Goal: Check status: Check status

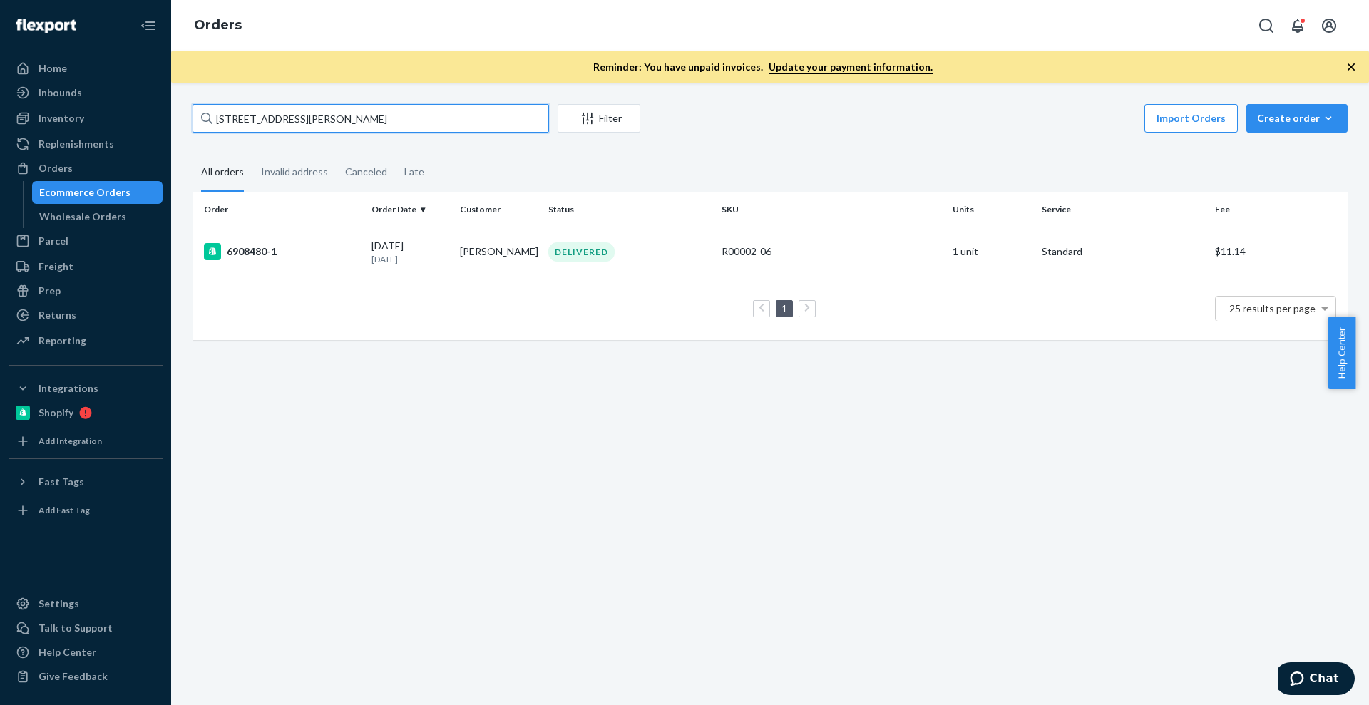
click at [399, 115] on input "[STREET_ADDRESS][PERSON_NAME]" at bounding box center [370, 118] width 356 height 29
paste input "B86002-09"
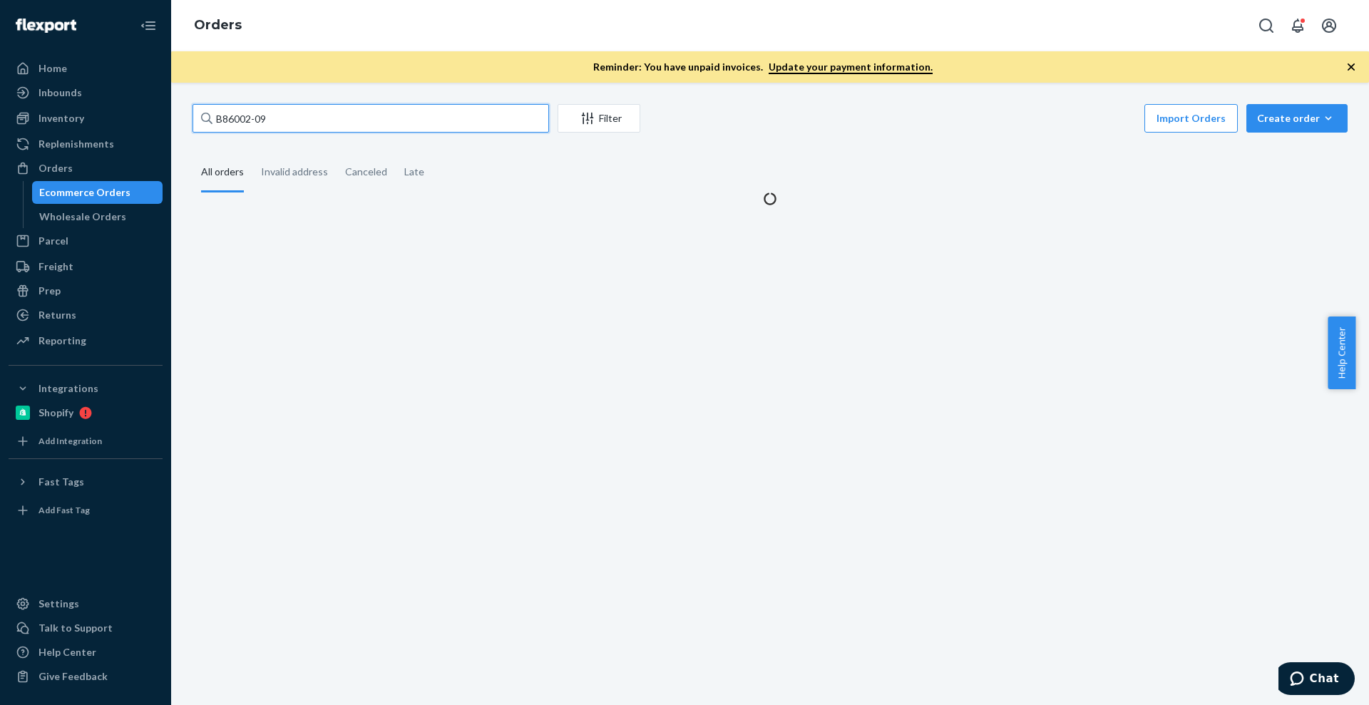
type input "B86002-09"
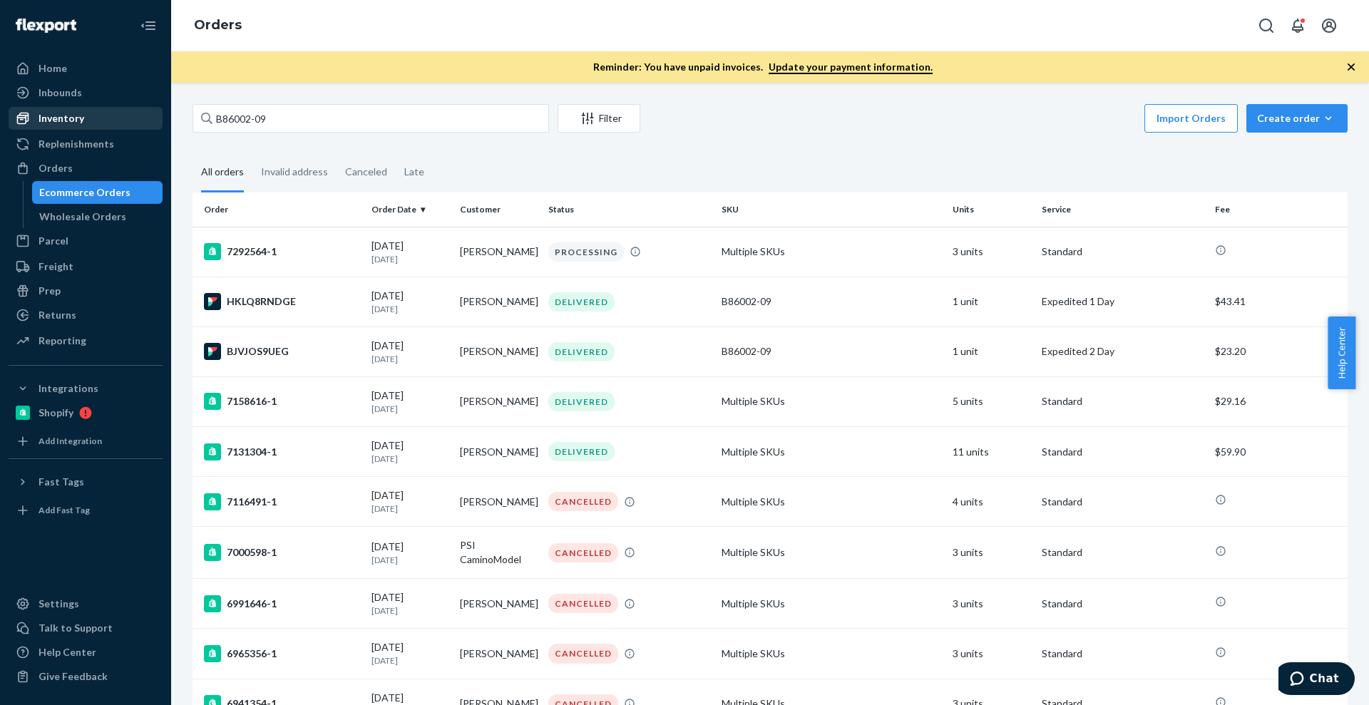
click at [92, 120] on div "Inventory" at bounding box center [85, 118] width 151 height 20
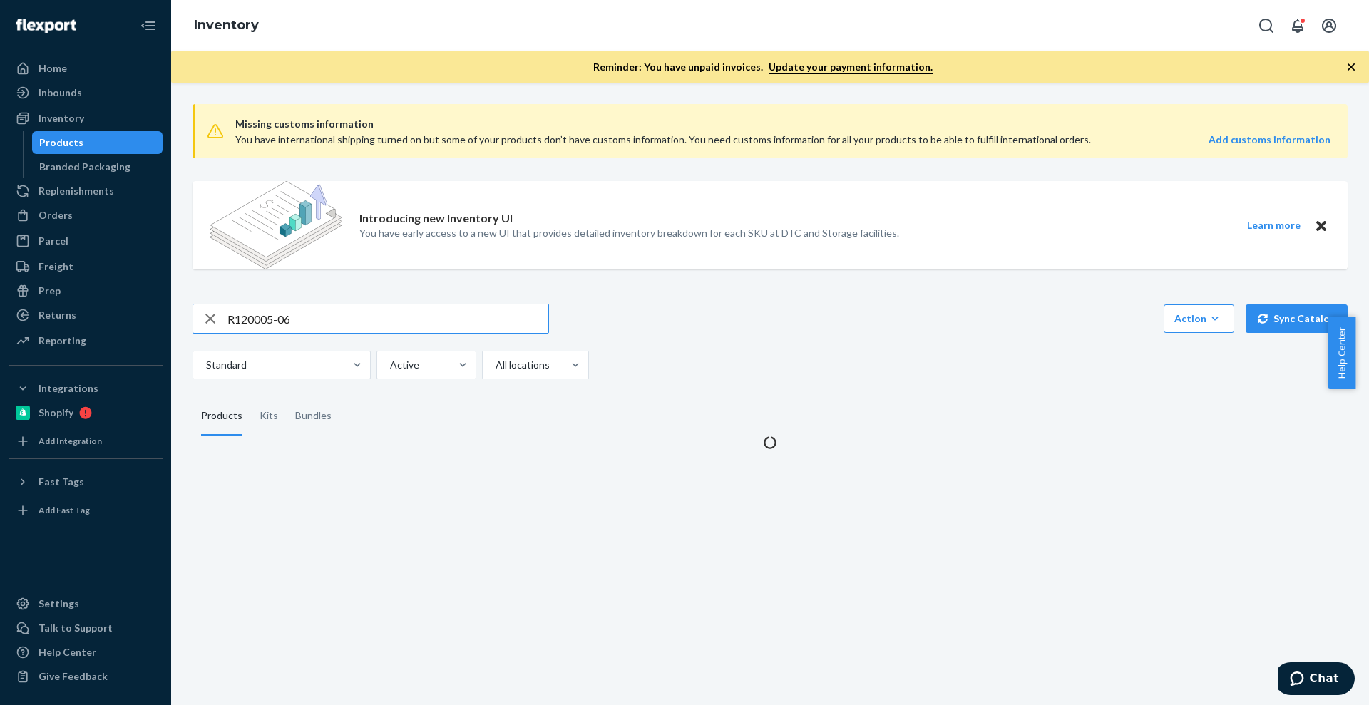
click at [235, 312] on input "R120005-06" at bounding box center [387, 318] width 321 height 29
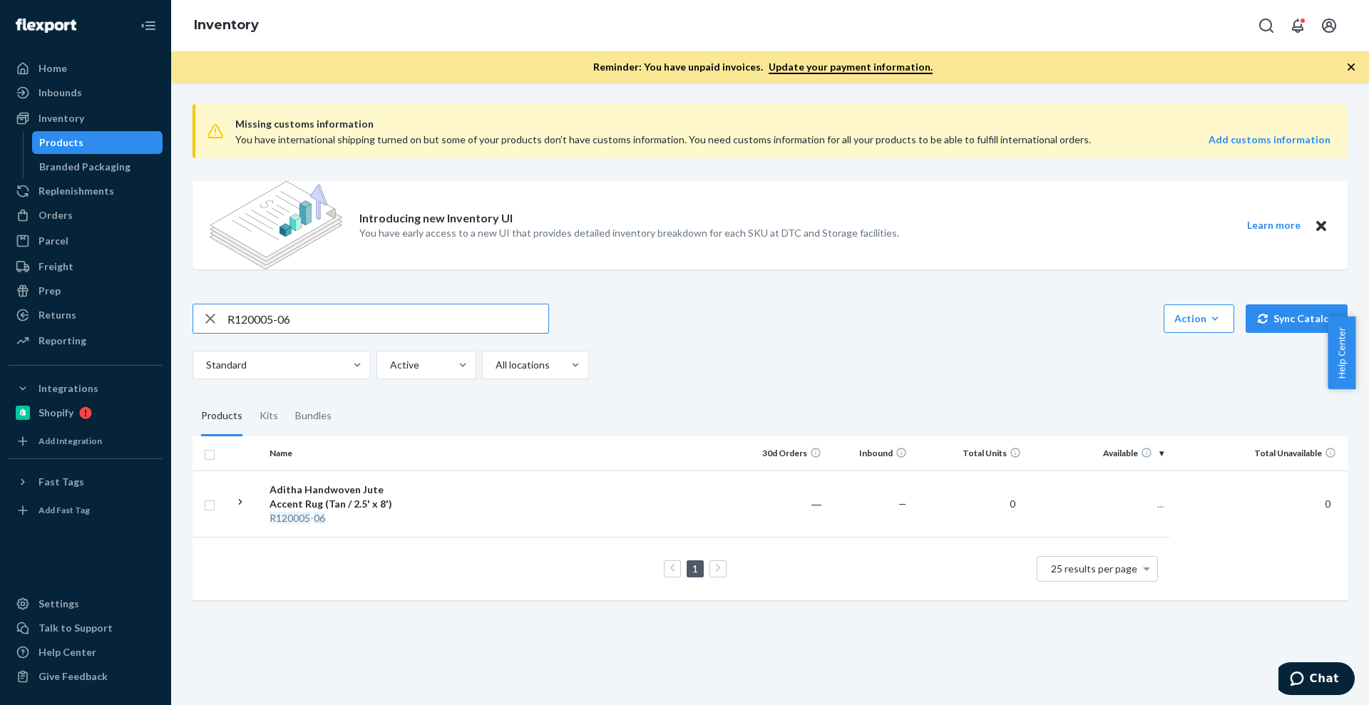
click at [236, 312] on input "R120005-06" at bounding box center [387, 318] width 321 height 29
type input "B86002-09"
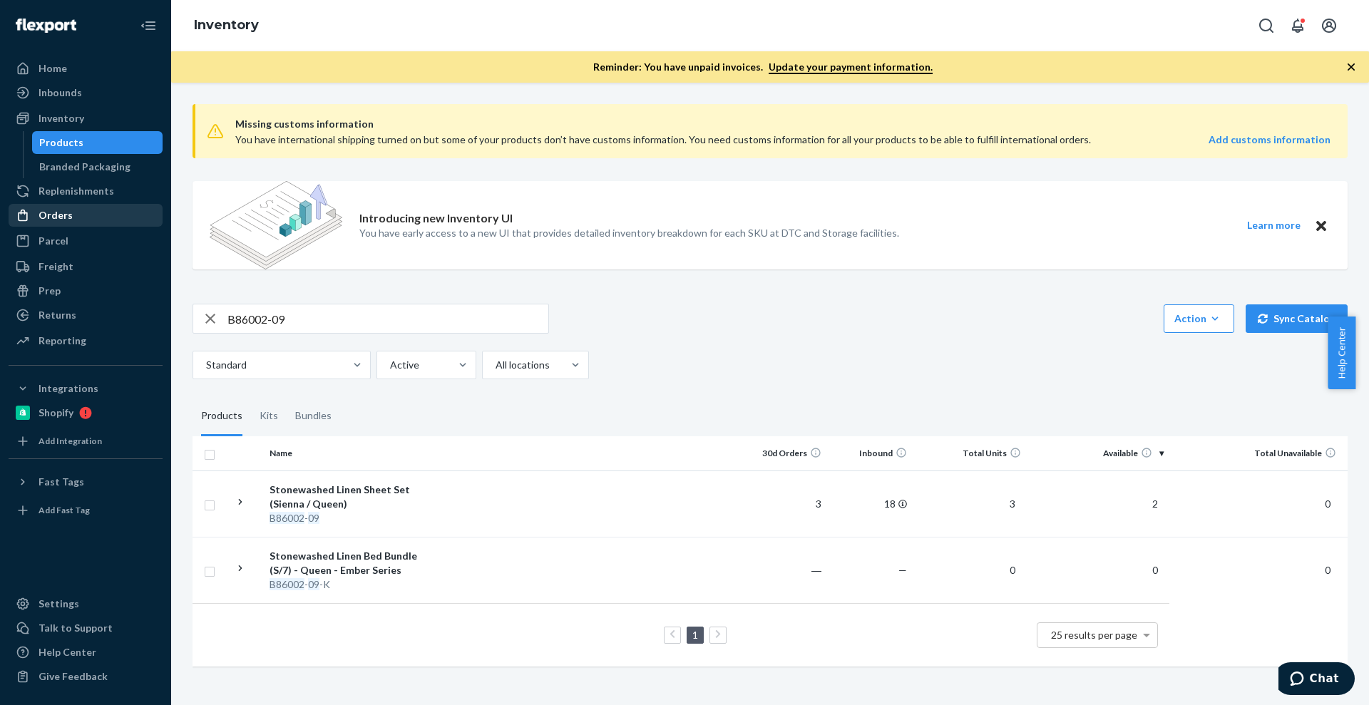
click at [91, 216] on div "Orders" at bounding box center [85, 215] width 151 height 20
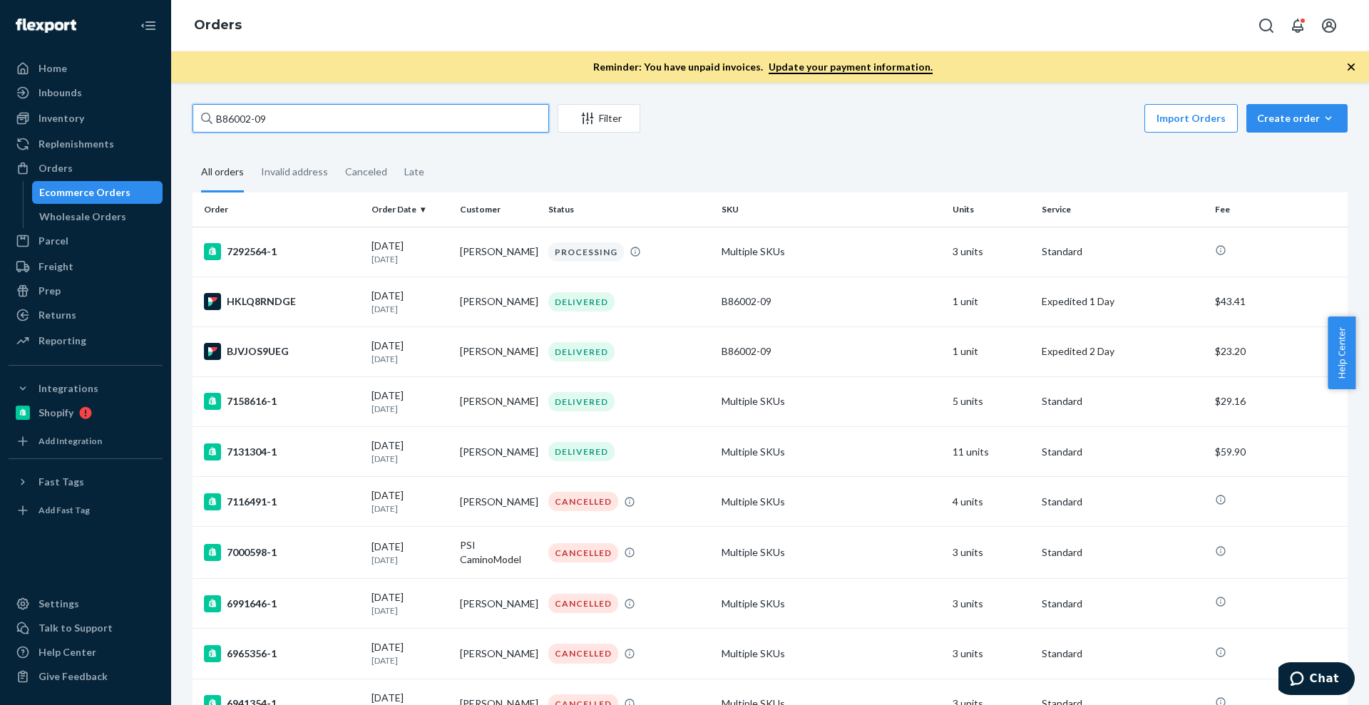
click at [284, 128] on input "B86002-09" at bounding box center [370, 118] width 356 height 29
paste input "[PERSON_NAME]"
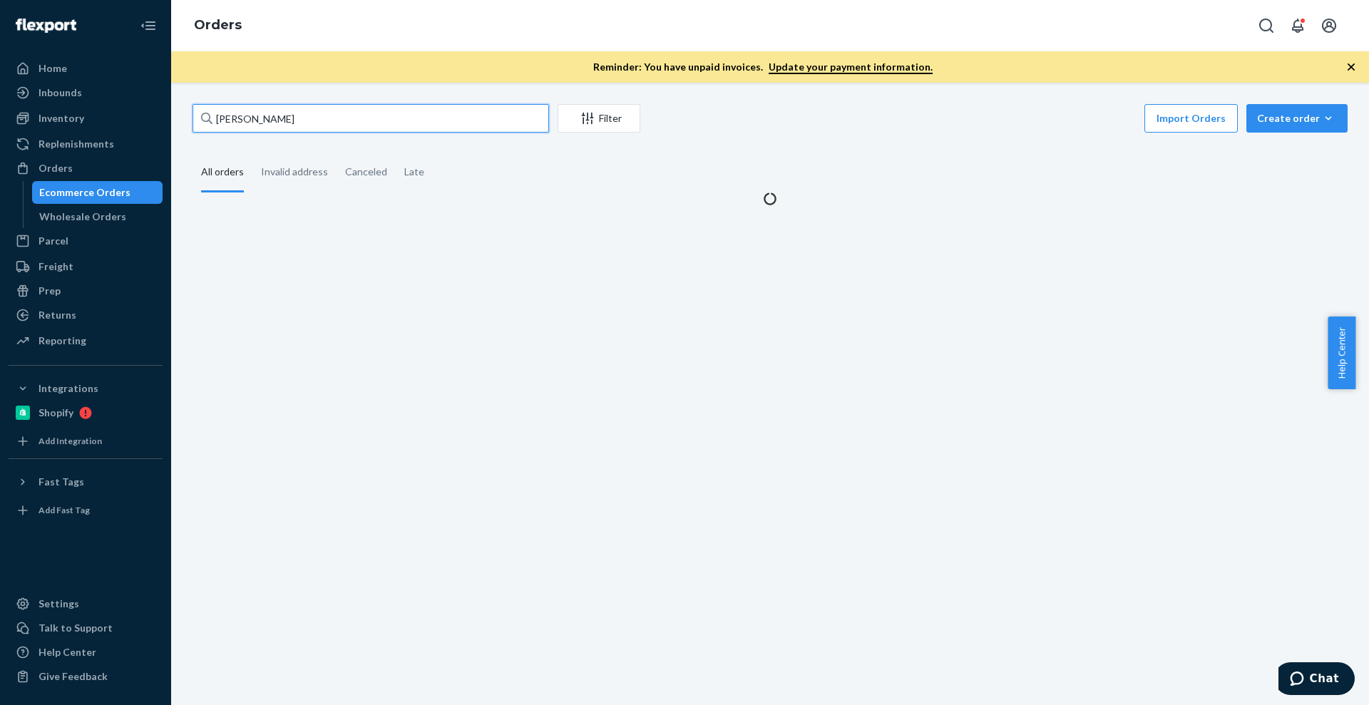
type input "[PERSON_NAME]"
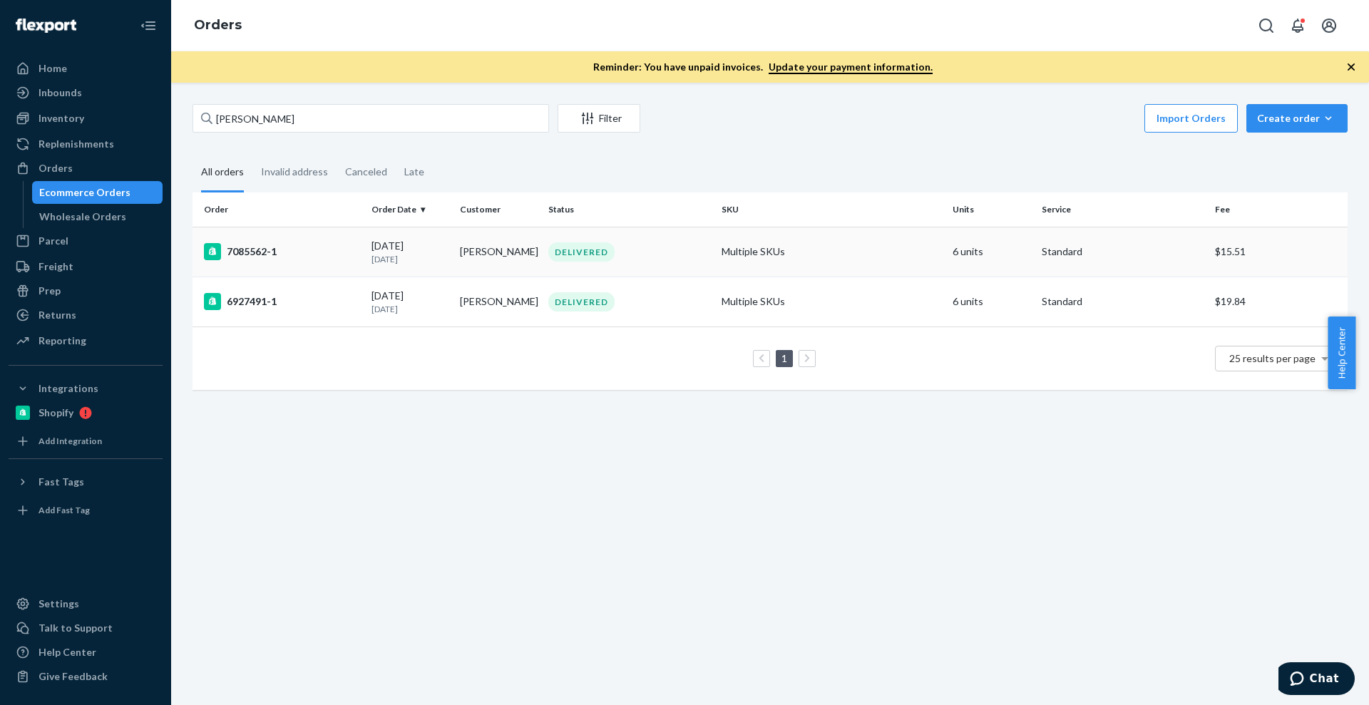
click at [304, 257] on div "7085562-1" at bounding box center [282, 251] width 156 height 17
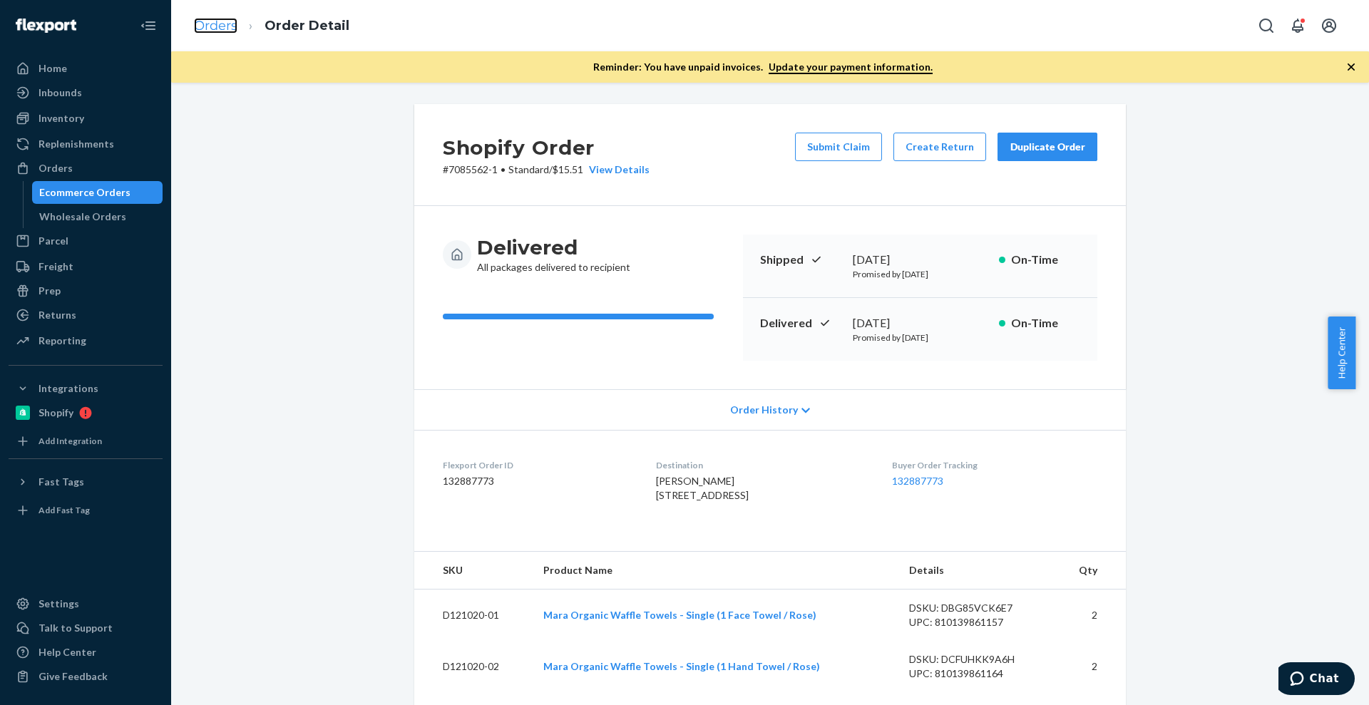
click at [200, 26] on link "Orders" at bounding box center [215, 26] width 43 height 16
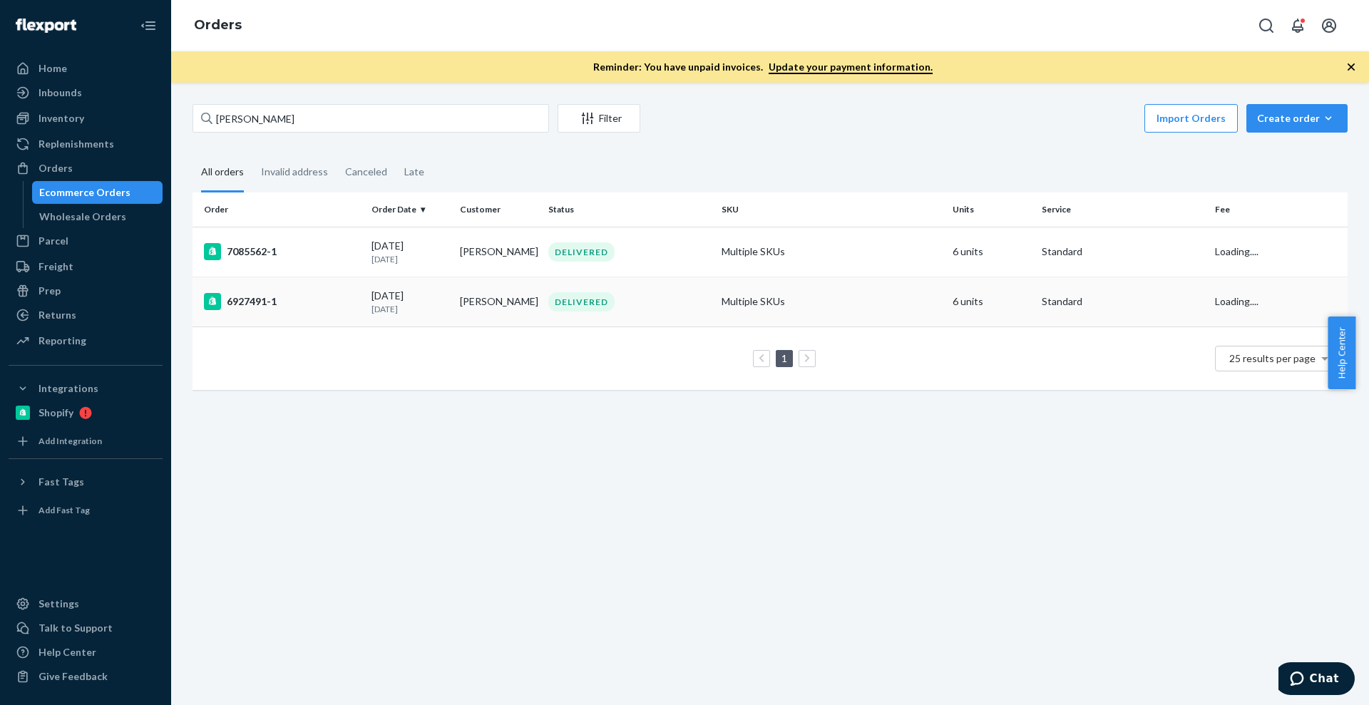
click at [245, 296] on div "6927491-1" at bounding box center [282, 301] width 156 height 17
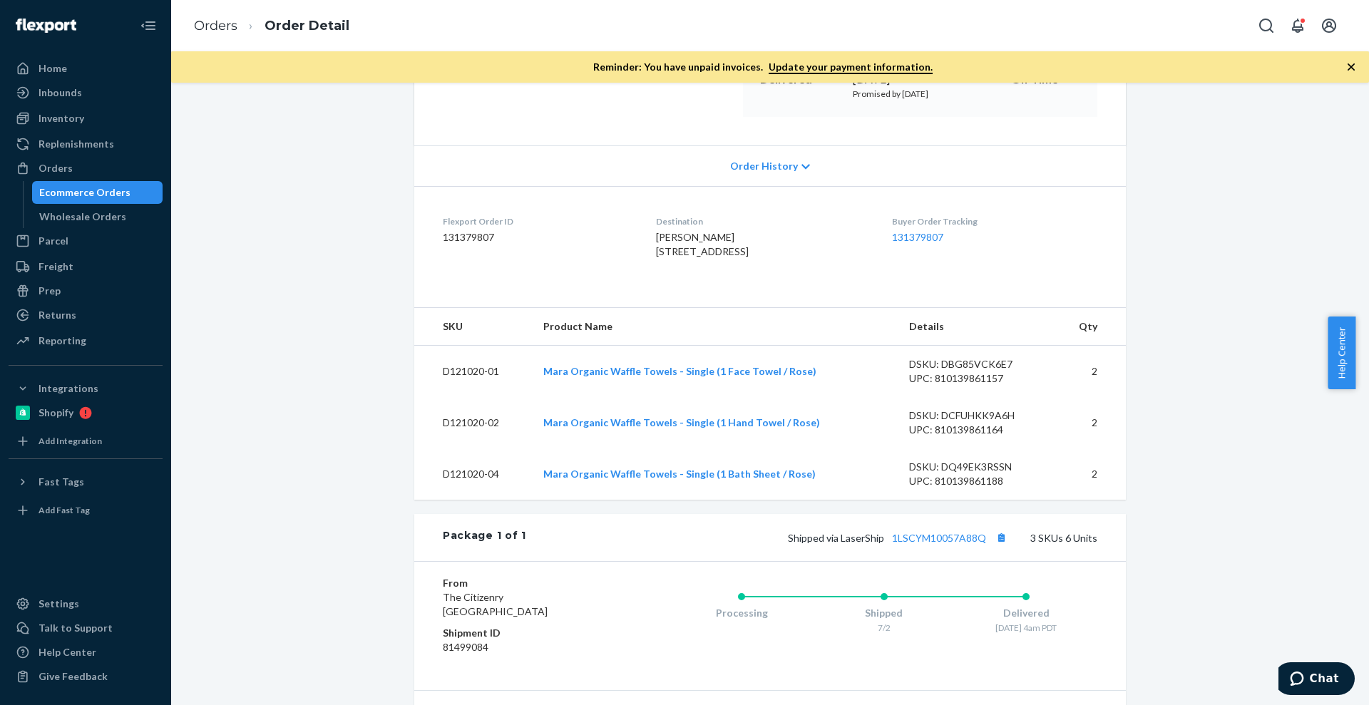
scroll to position [267, 0]
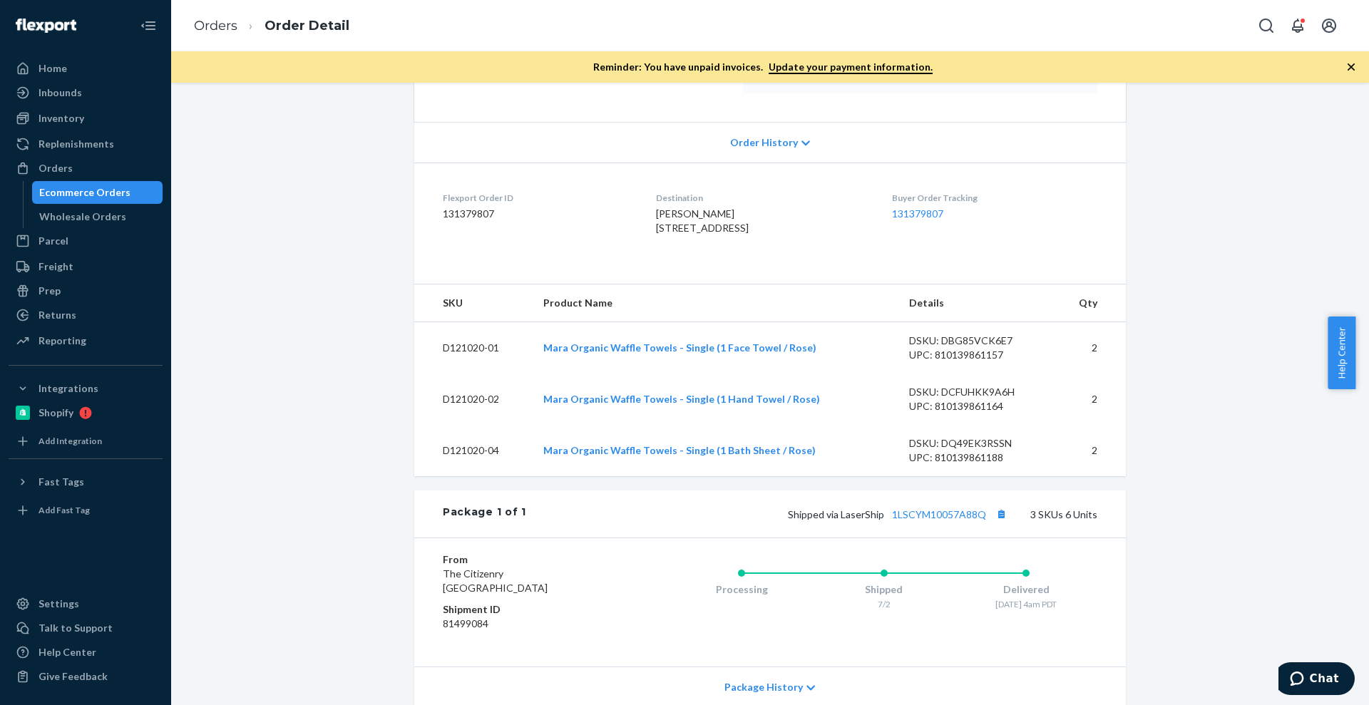
click at [133, 194] on div "Ecommerce Orders" at bounding box center [98, 193] width 128 height 20
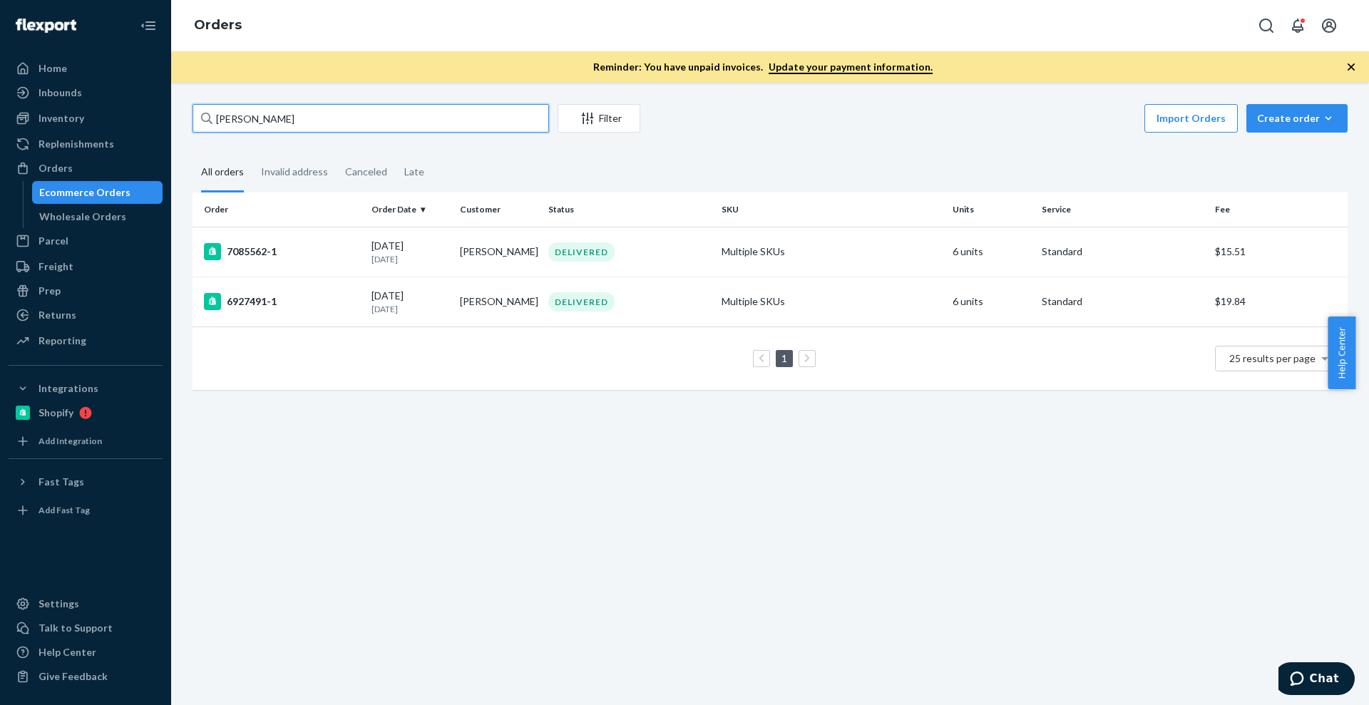
click at [472, 110] on input "[PERSON_NAME]" at bounding box center [370, 118] width 356 height 29
paste input "[PERSON_NAME]"
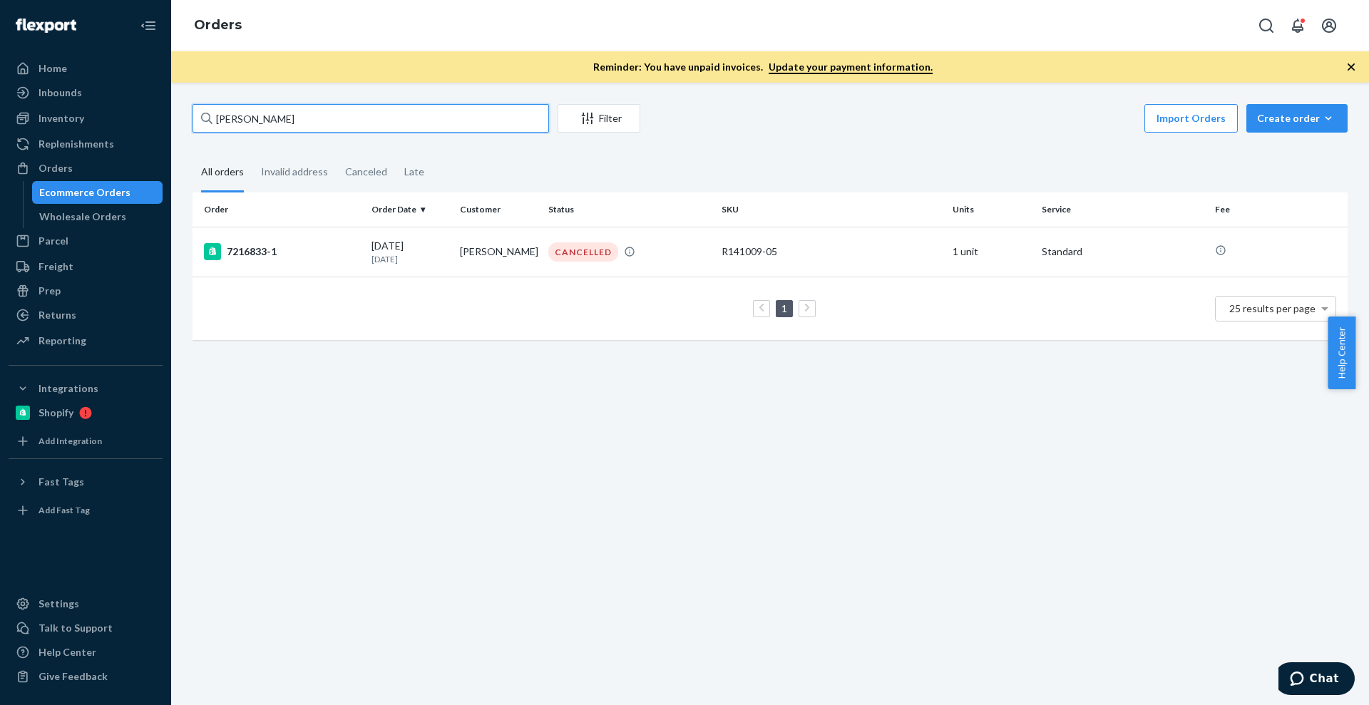
type input "[PERSON_NAME]"
click at [106, 120] on div "Inventory" at bounding box center [85, 118] width 151 height 20
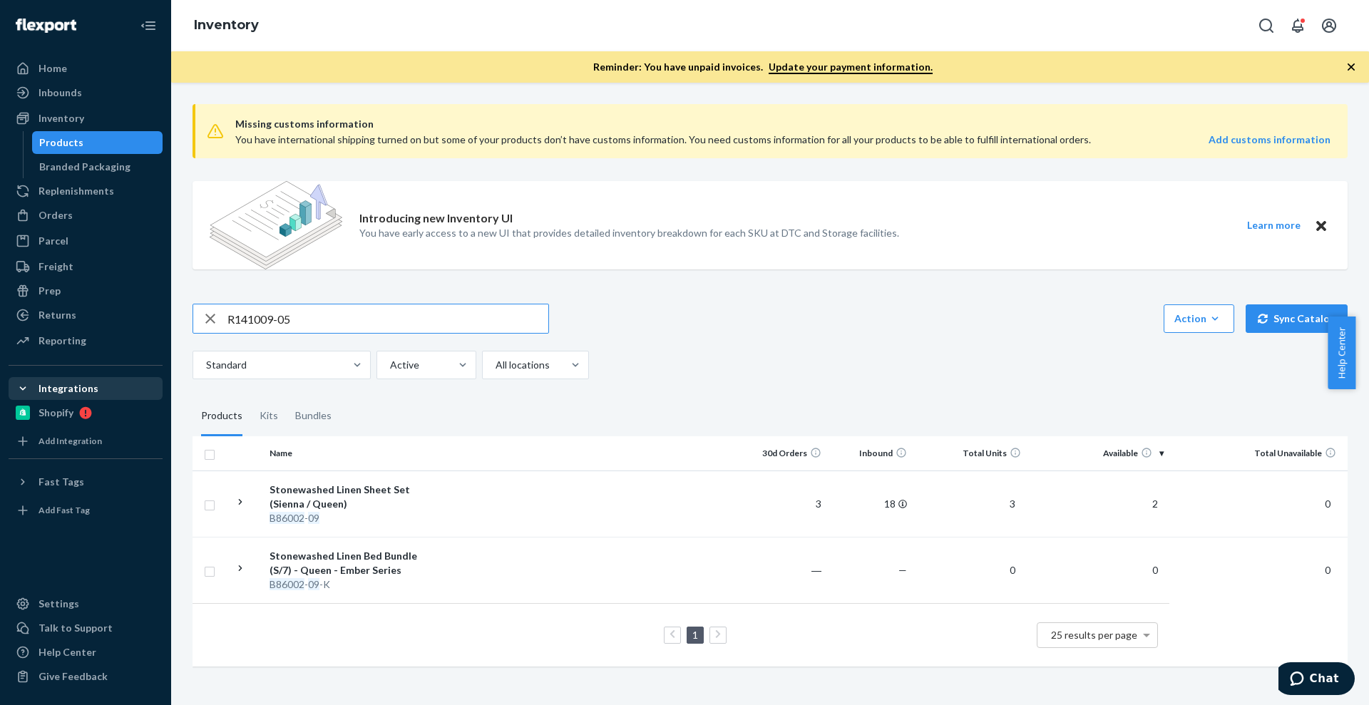
type input "R141009-05"
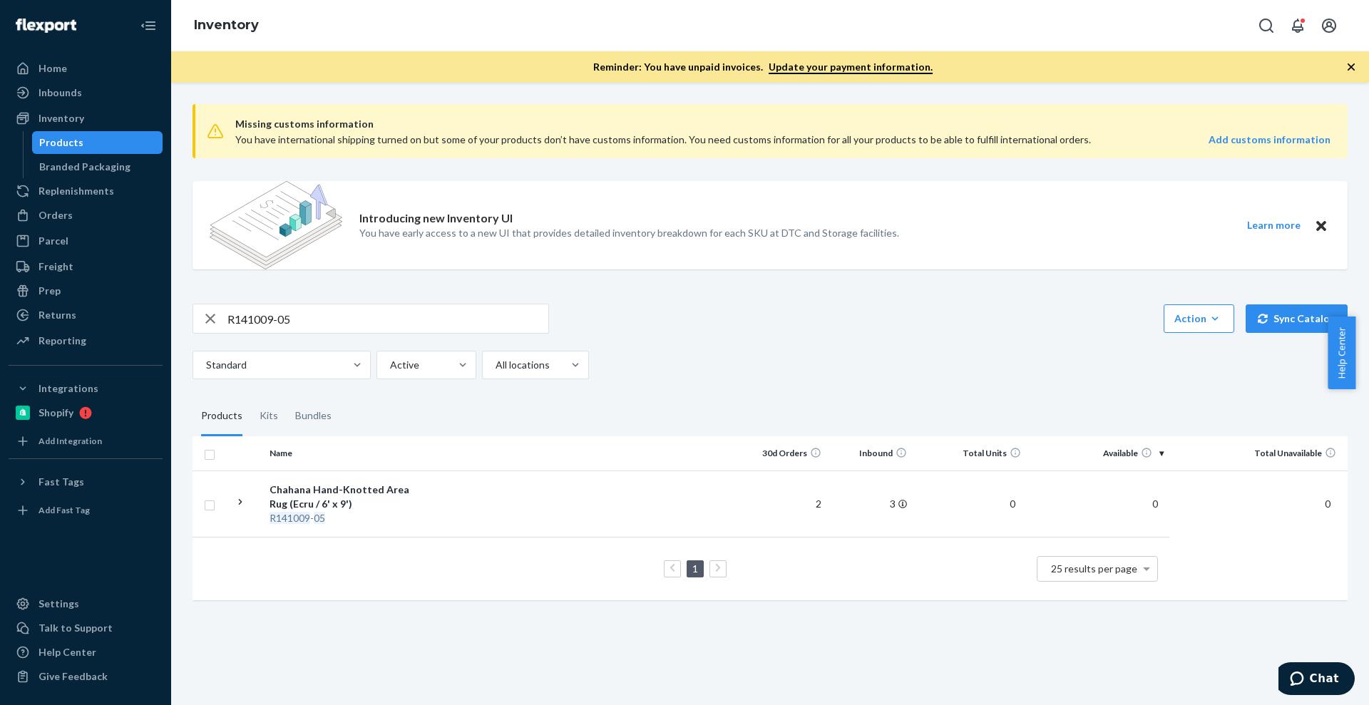
drag, startPoint x: 91, startPoint y: 216, endPoint x: 212, endPoint y: 222, distance: 121.3
click at [91, 216] on div "Orders" at bounding box center [85, 215] width 151 height 20
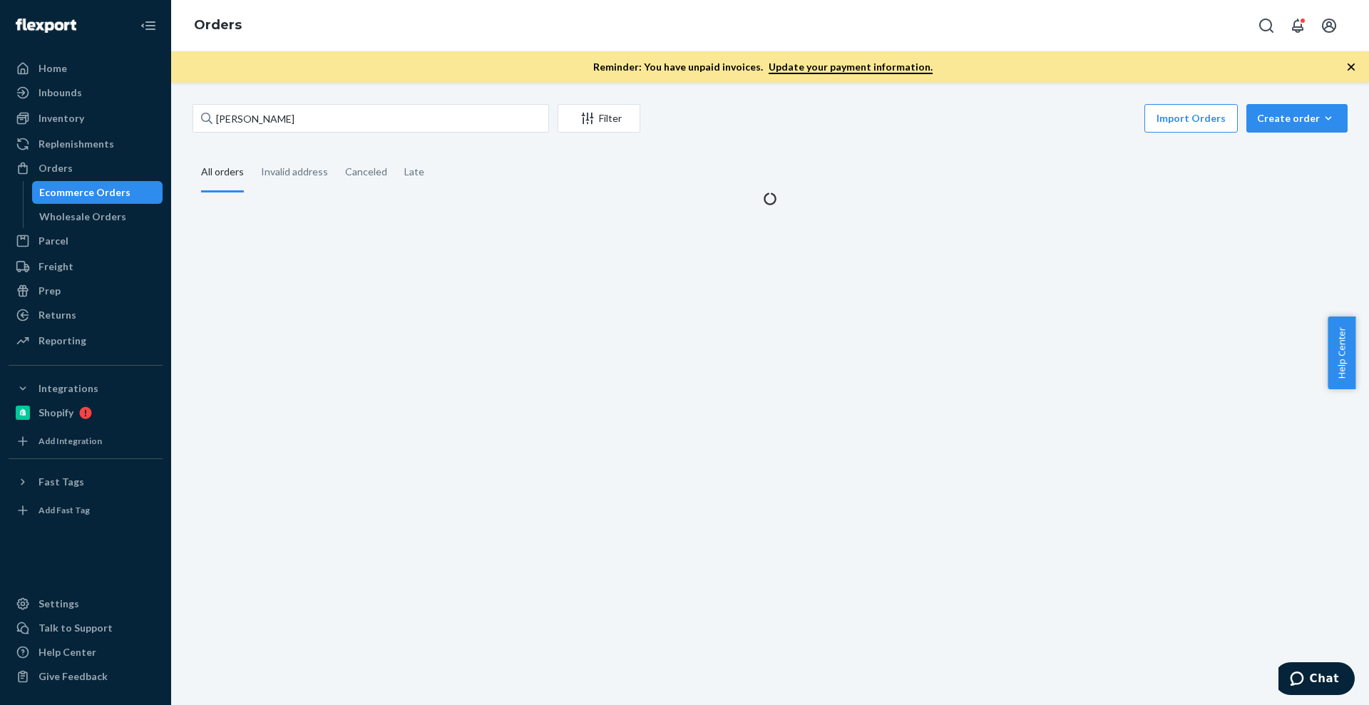
click at [377, 143] on div "[PERSON_NAME] Filter Import Orders Create order Ecommerce order Removal order A…" at bounding box center [770, 155] width 1176 height 102
click at [377, 137] on div "[PERSON_NAME] Filter Import Orders Create order Ecommerce order Removal order A…" at bounding box center [770, 155] width 1176 height 102
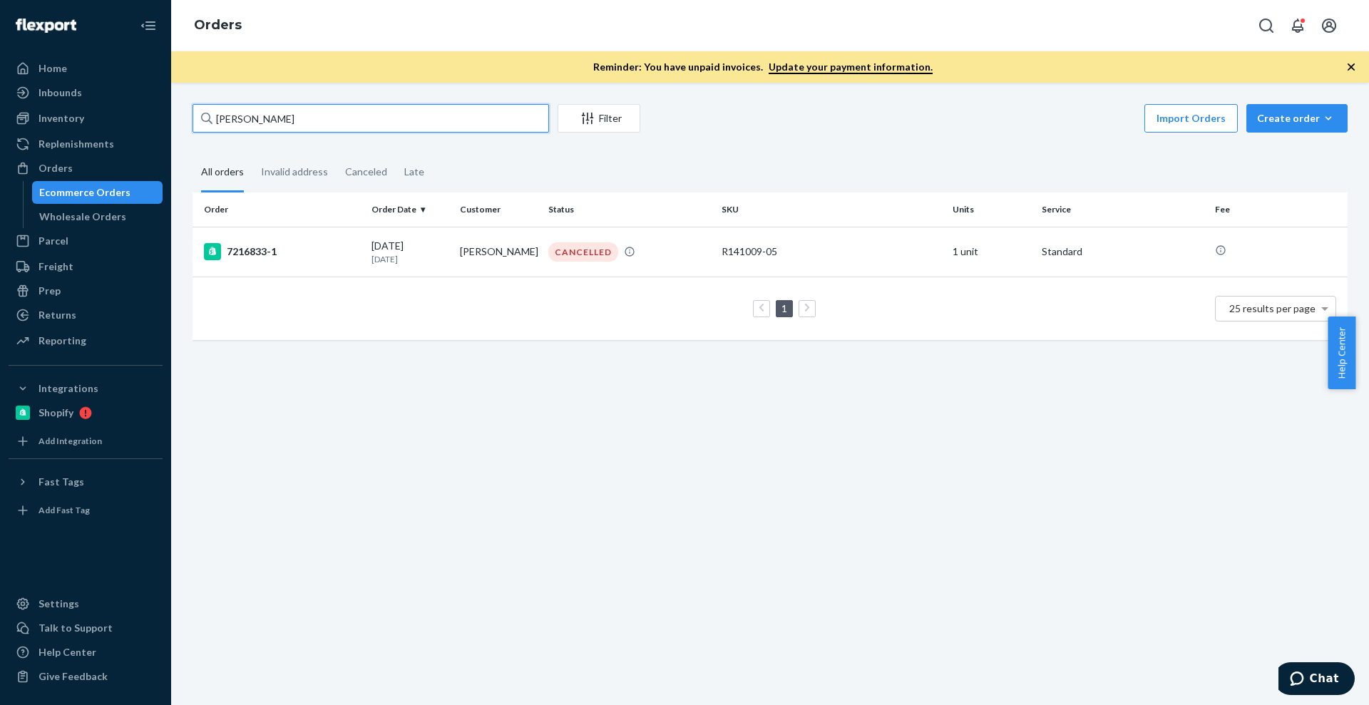
click at [375, 129] on input "[PERSON_NAME]" at bounding box center [370, 118] width 356 height 29
paste input "[STREET_ADDRESS]"
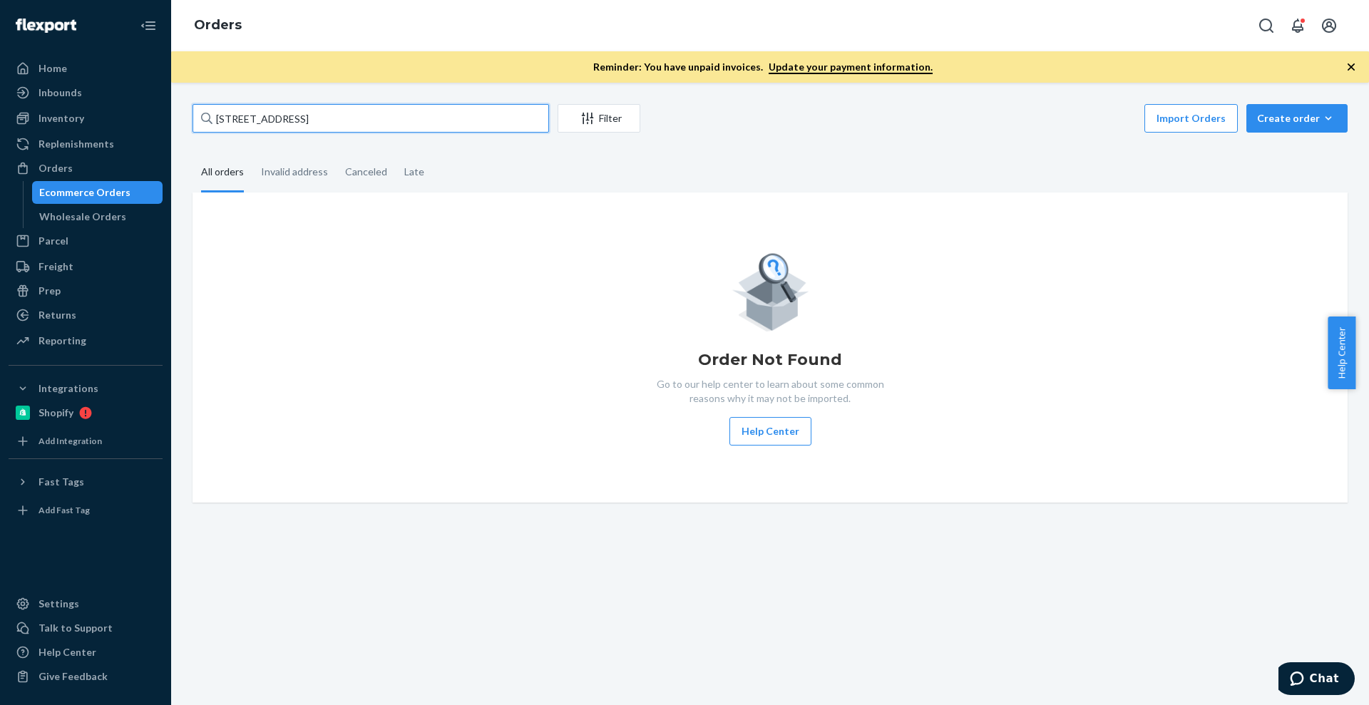
type input "[STREET_ADDRESS]"
click at [821, 324] on div "Order Not Found Go to our help center to learn about some common reasons why it…" at bounding box center [770, 348] width 1132 height 196
drag, startPoint x: 84, startPoint y: 108, endPoint x: 110, endPoint y: 108, distance: 26.4
click at [84, 108] on div "Inventory" at bounding box center [85, 118] width 151 height 20
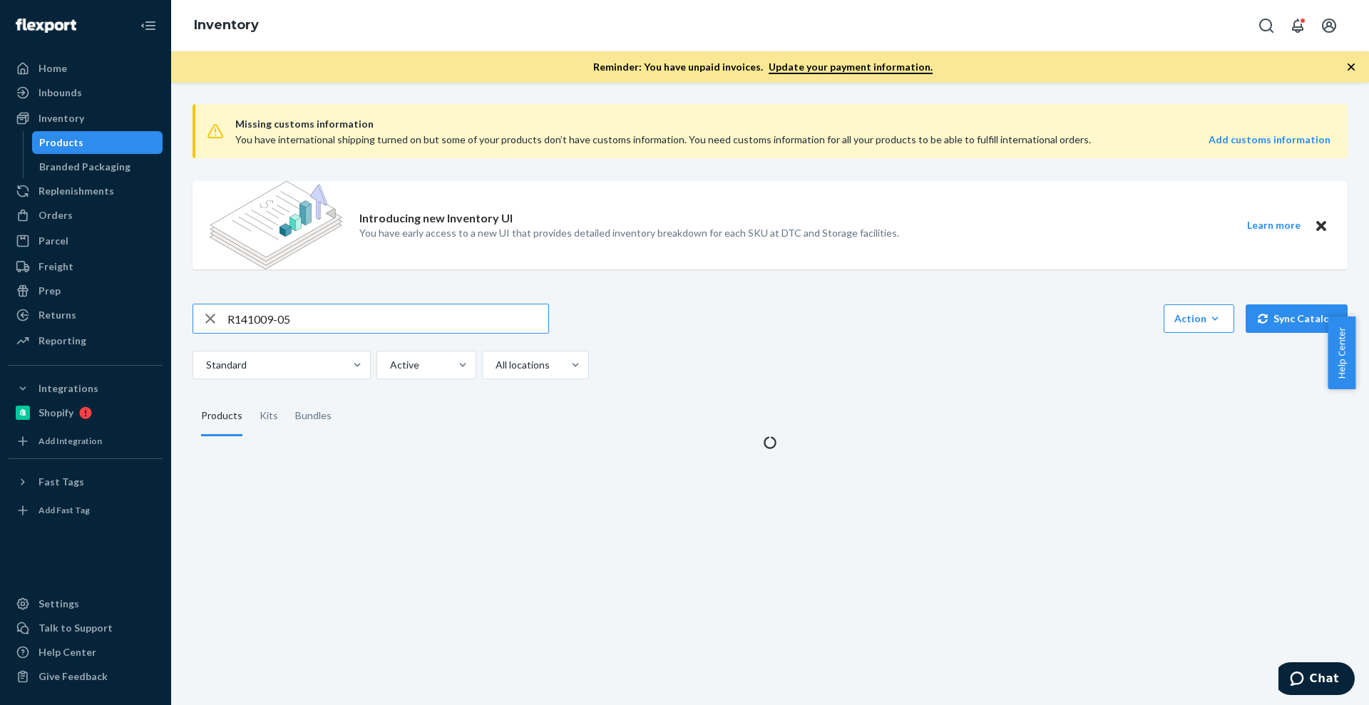
click at [296, 308] on input "R141009-05" at bounding box center [387, 318] width 321 height 29
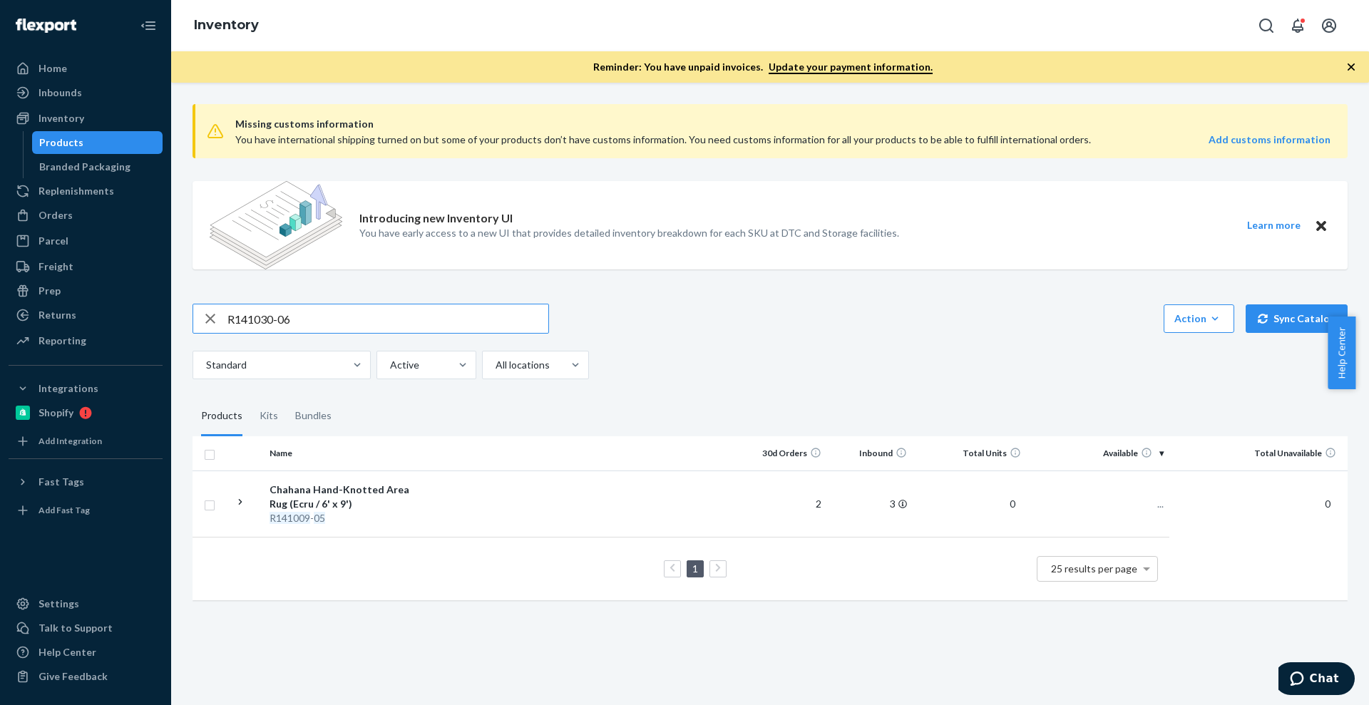
type input "R141030-06"
drag, startPoint x: 76, startPoint y: 205, endPoint x: 118, endPoint y: 210, distance: 41.6
click at [76, 207] on div "Orders" at bounding box center [85, 215] width 151 height 20
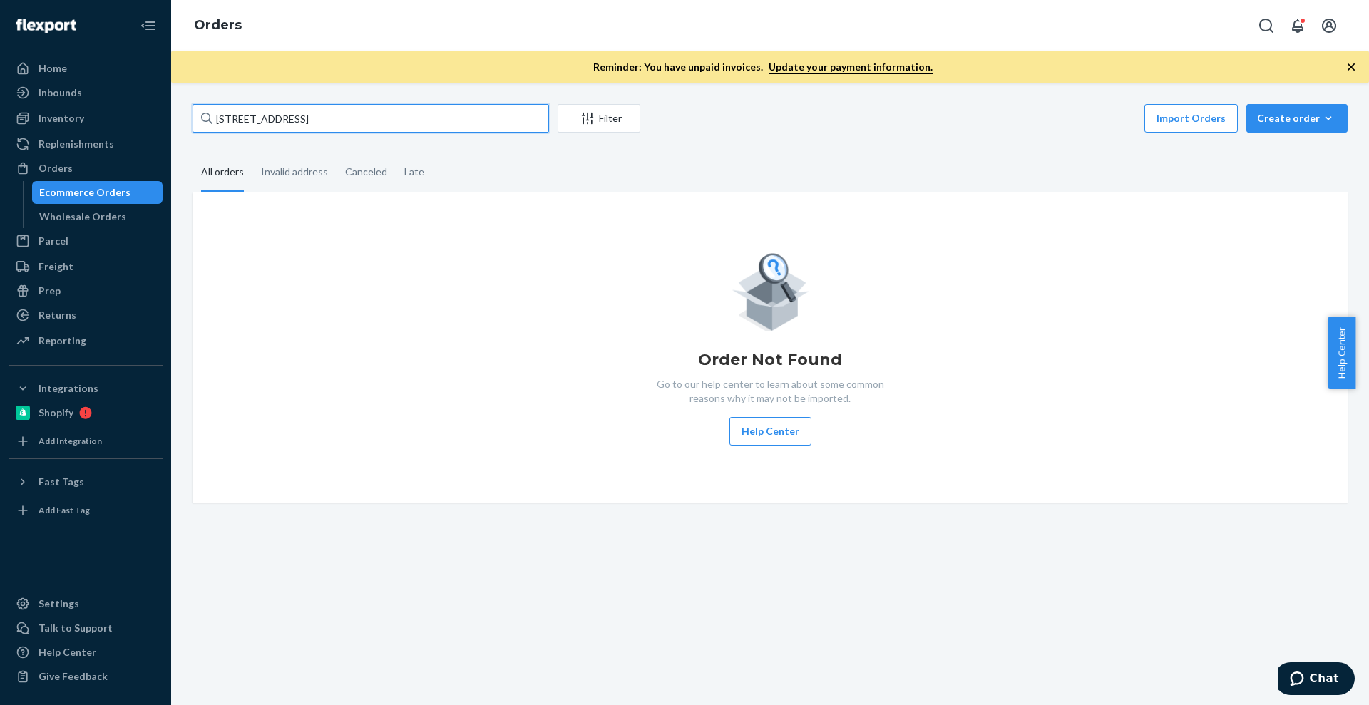
click at [296, 132] on input "[STREET_ADDRESS]" at bounding box center [370, 118] width 356 height 29
paste input "[STREET_ADDRESS][PERSON_NAME]"
type input "[STREET_ADDRESS][PERSON_NAME]"
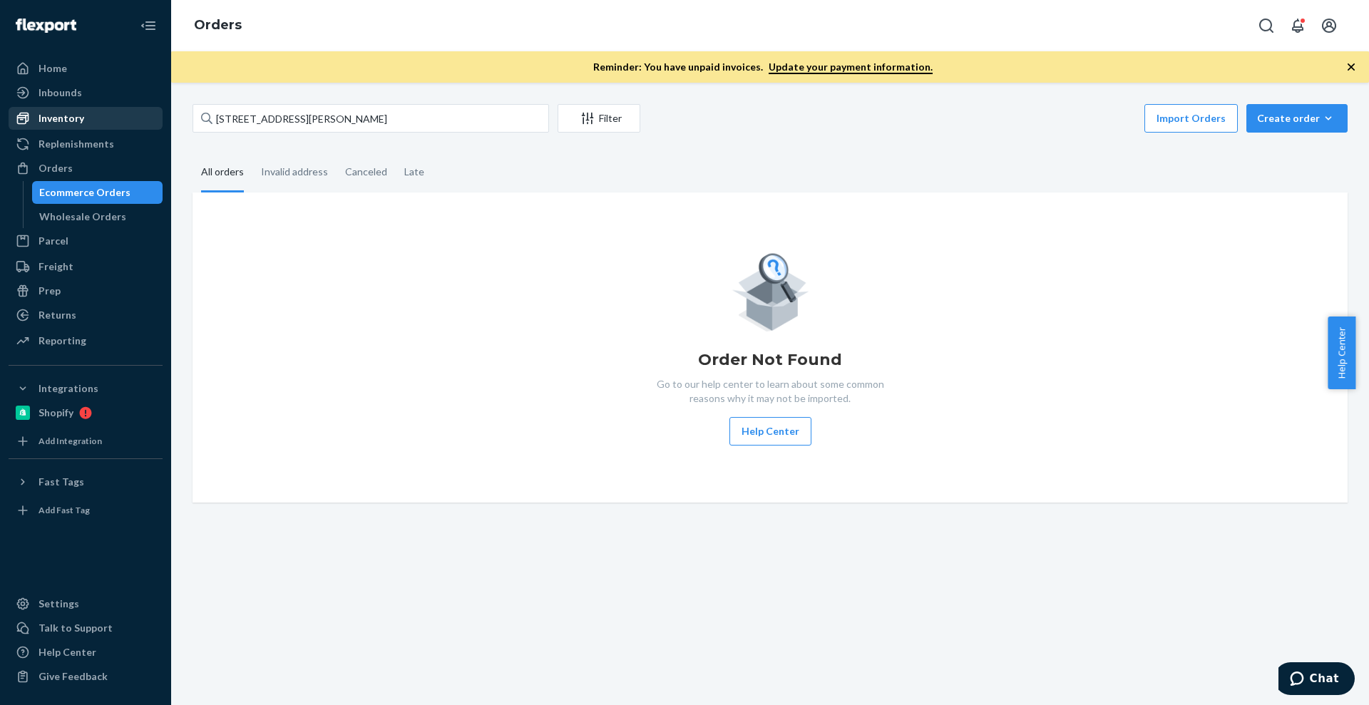
drag, startPoint x: 109, startPoint y: 119, endPoint x: 130, endPoint y: 128, distance: 22.7
click at [109, 119] on div "Inventory" at bounding box center [85, 118] width 151 height 20
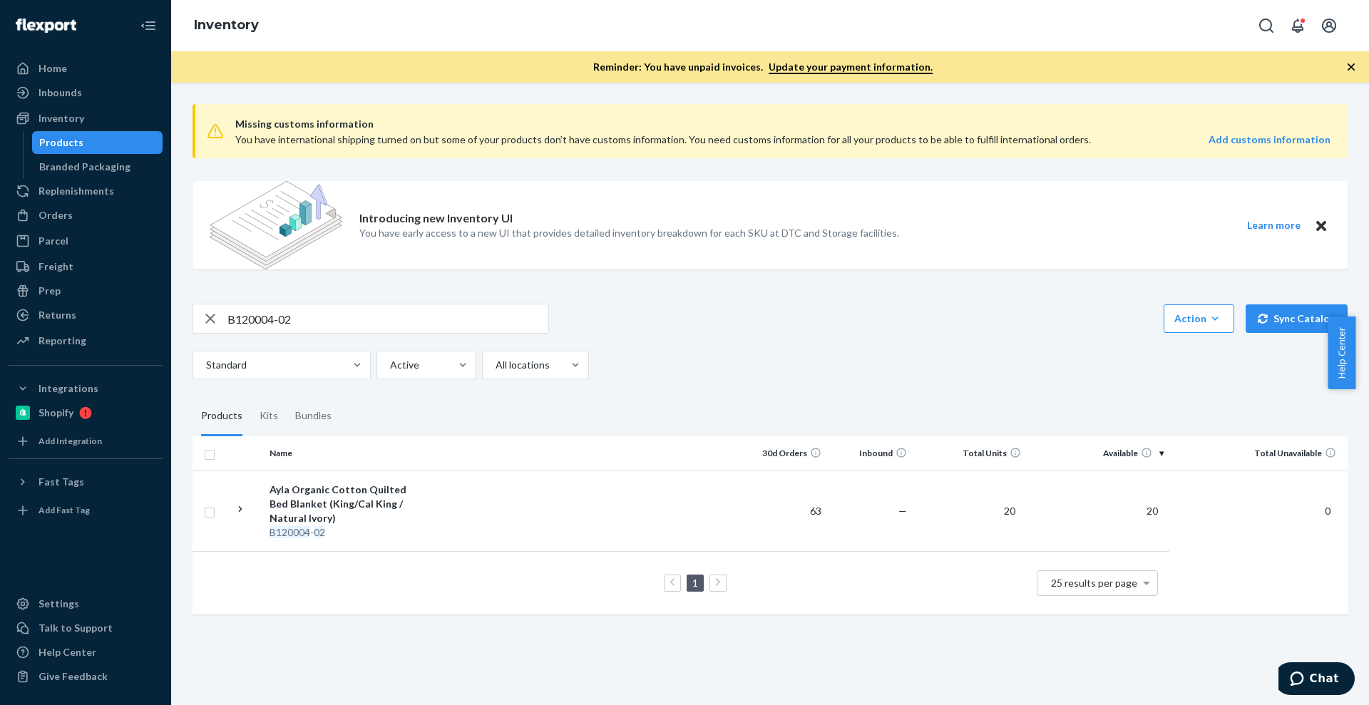
click at [313, 340] on div "B120004-02 Action Create product Create kit or bundle Bulk create products Bulk…" at bounding box center [769, 342] width 1155 height 76
click at [307, 310] on input "B120004-02" at bounding box center [387, 318] width 321 height 29
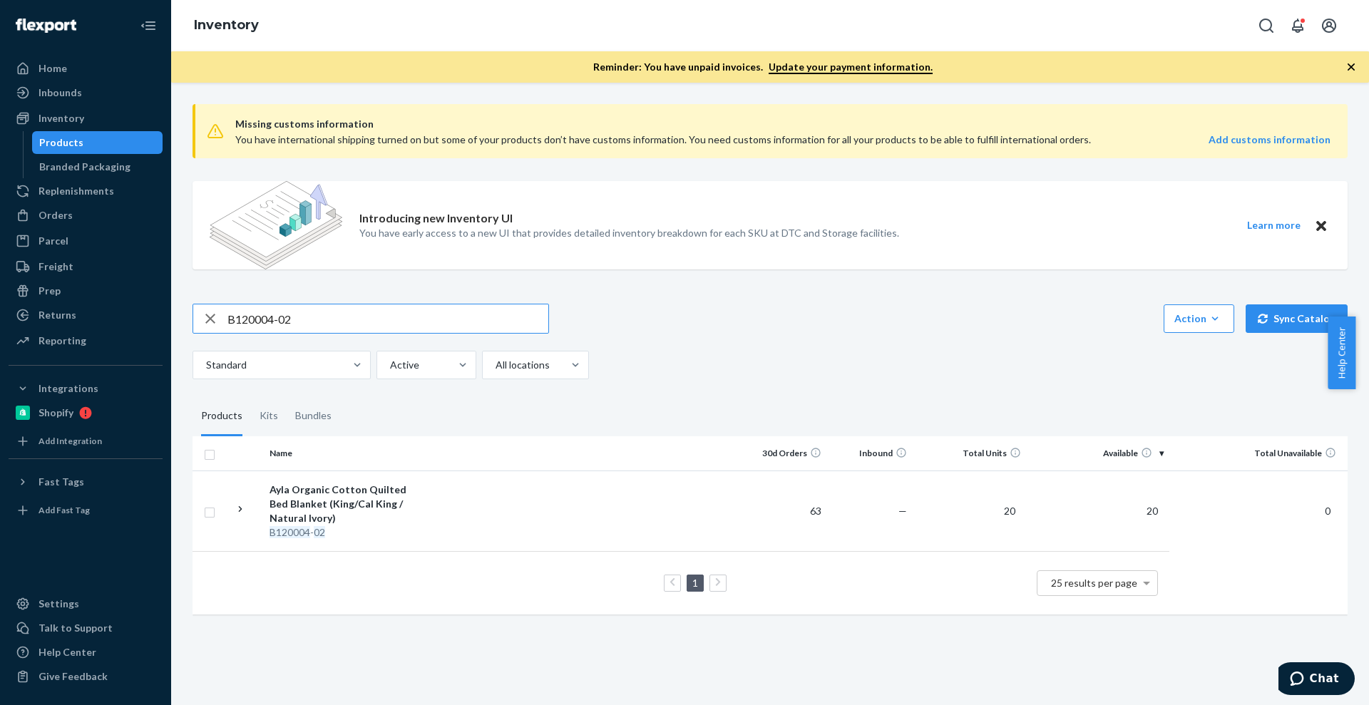
paste input "86015-10"
type input "B86015-10"
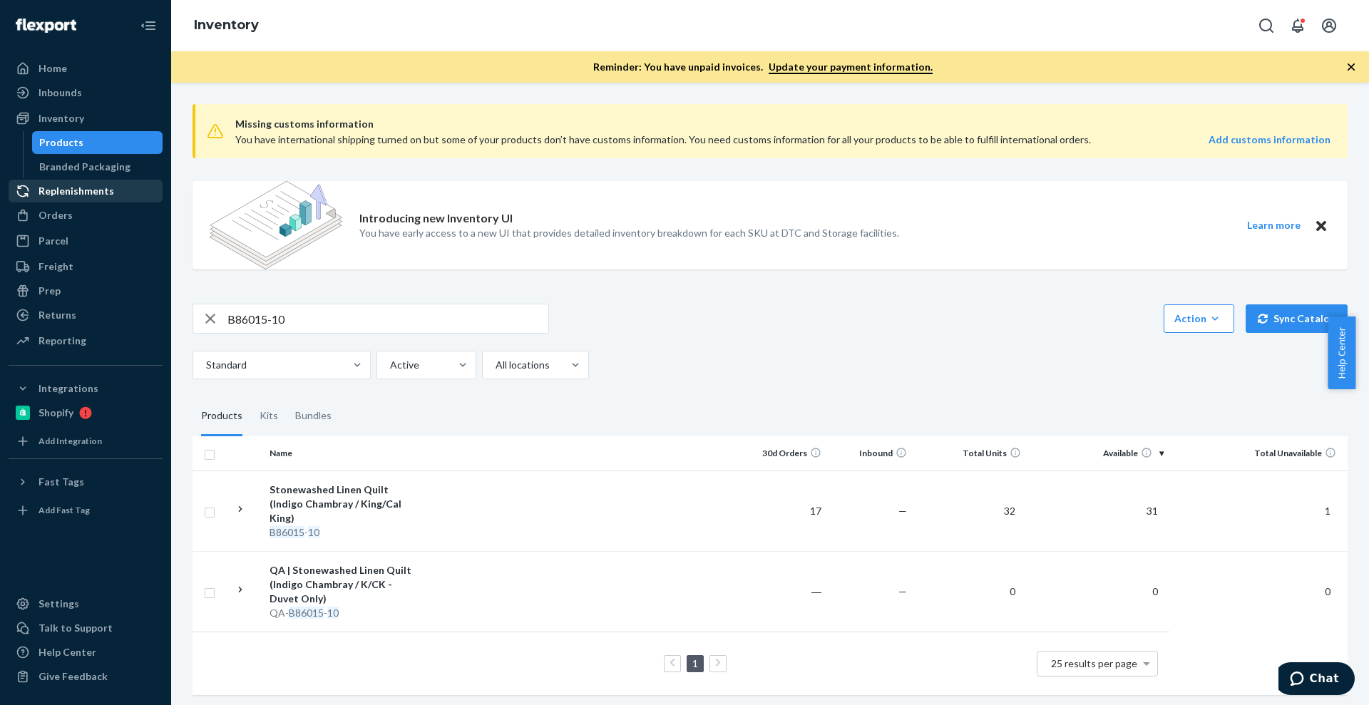
click at [79, 200] on div "Replenishments" at bounding box center [85, 191] width 151 height 20
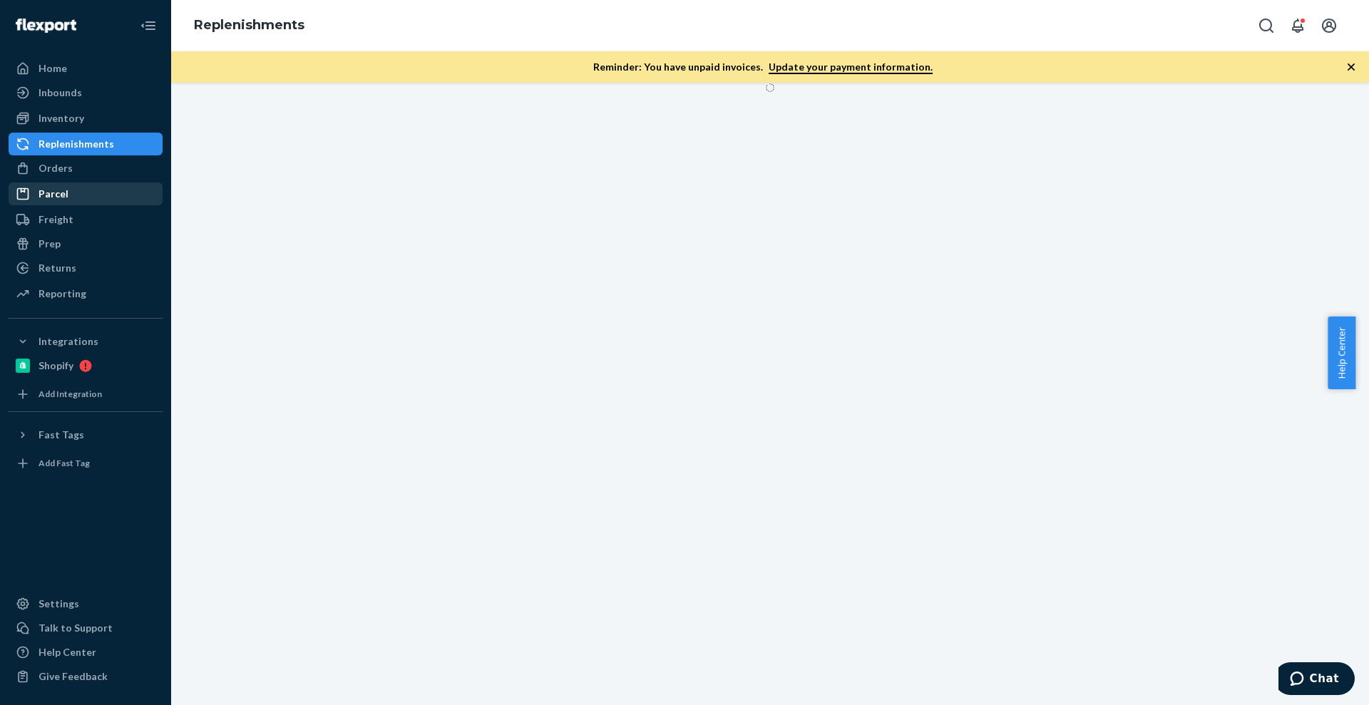
click at [68, 183] on link "Parcel" at bounding box center [86, 194] width 154 height 23
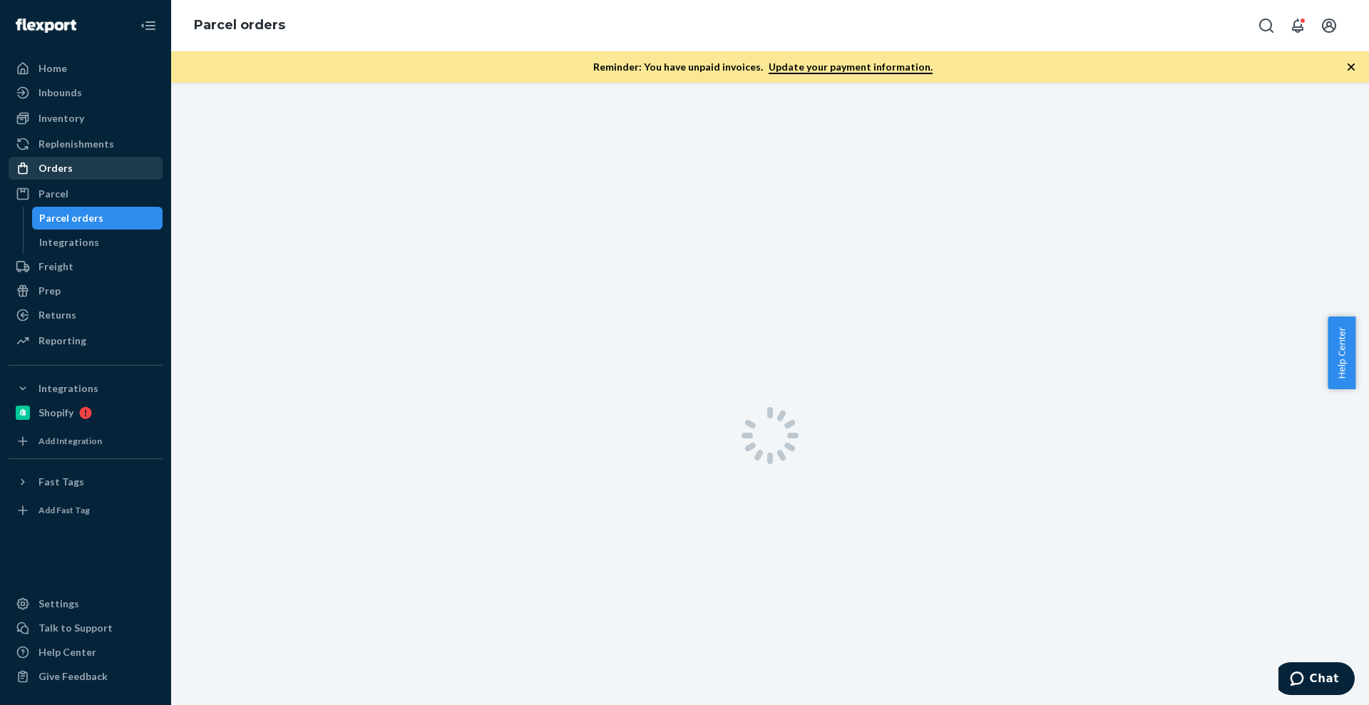
click at [65, 171] on div "Orders" at bounding box center [55, 168] width 34 height 14
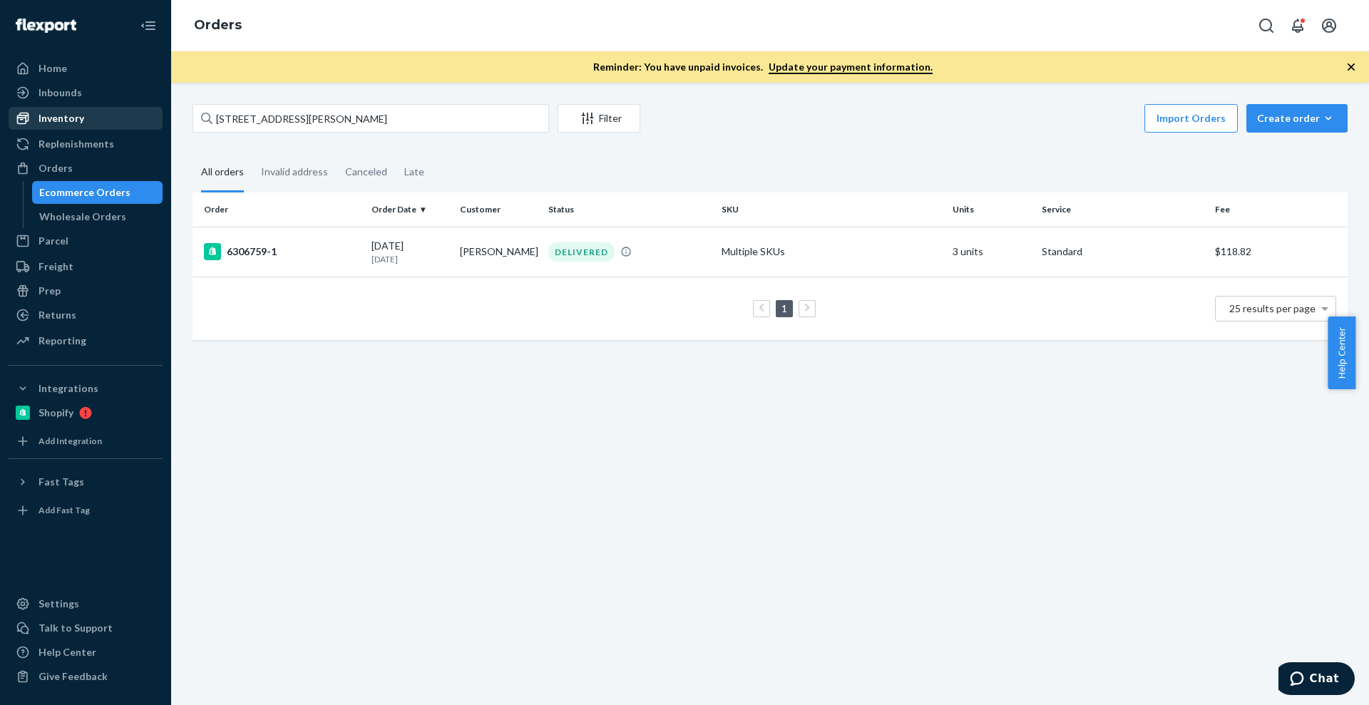
click at [98, 121] on div "Inventory" at bounding box center [85, 118] width 151 height 20
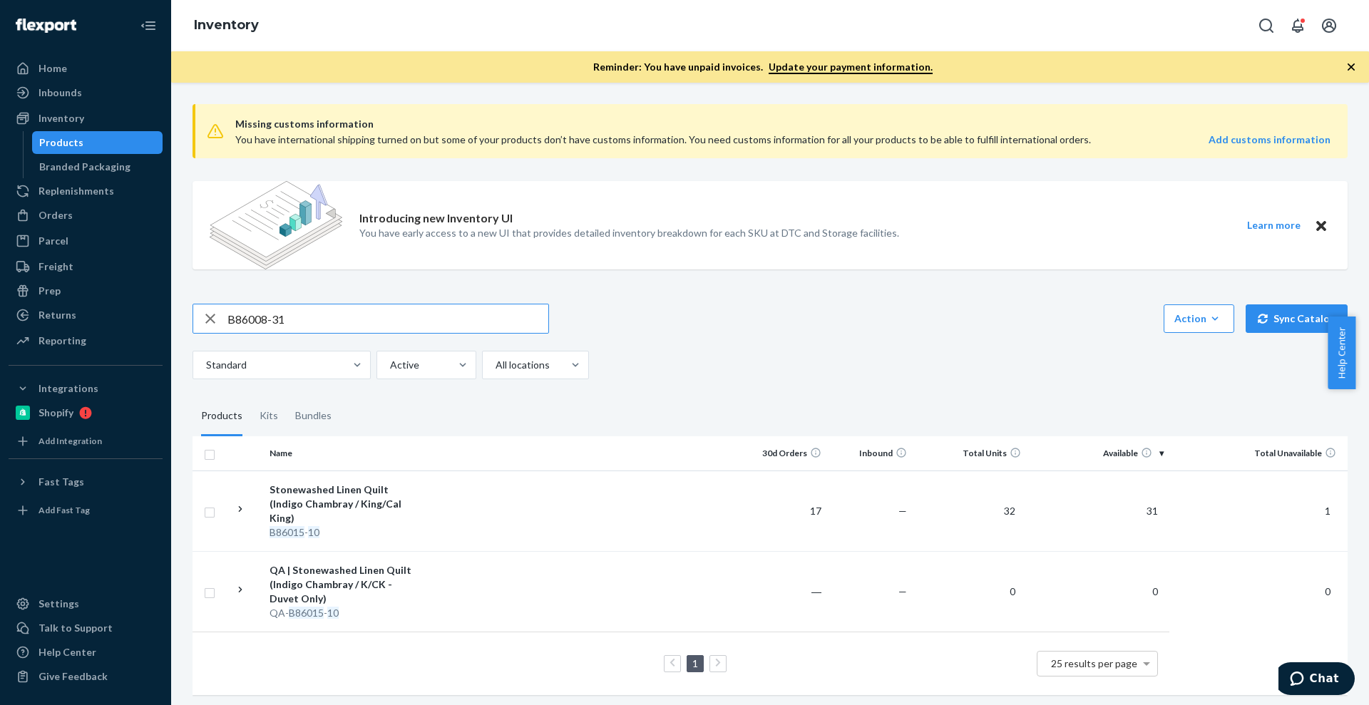
type input "B86008-31"
